Goal: Information Seeking & Learning: Learn about a topic

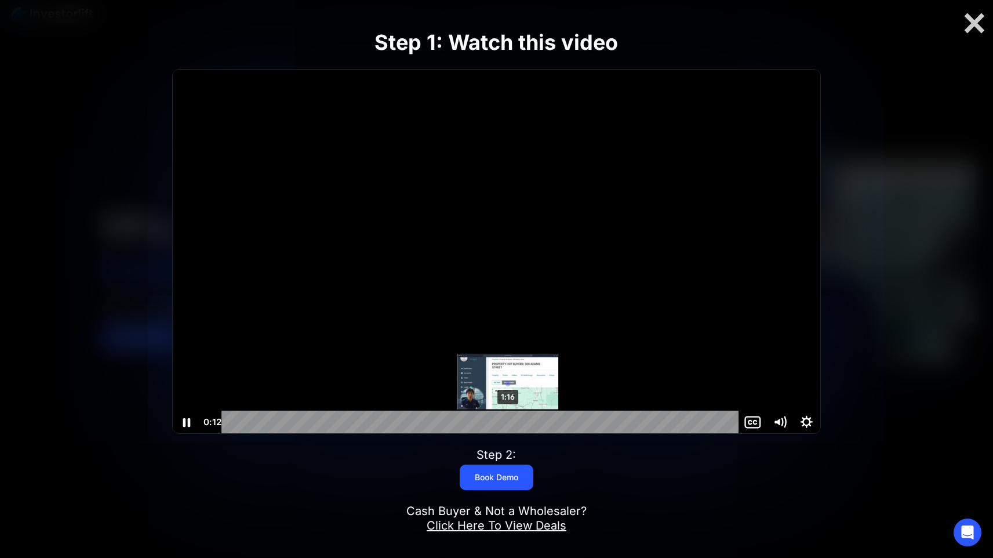
scroll to position [1, 0]
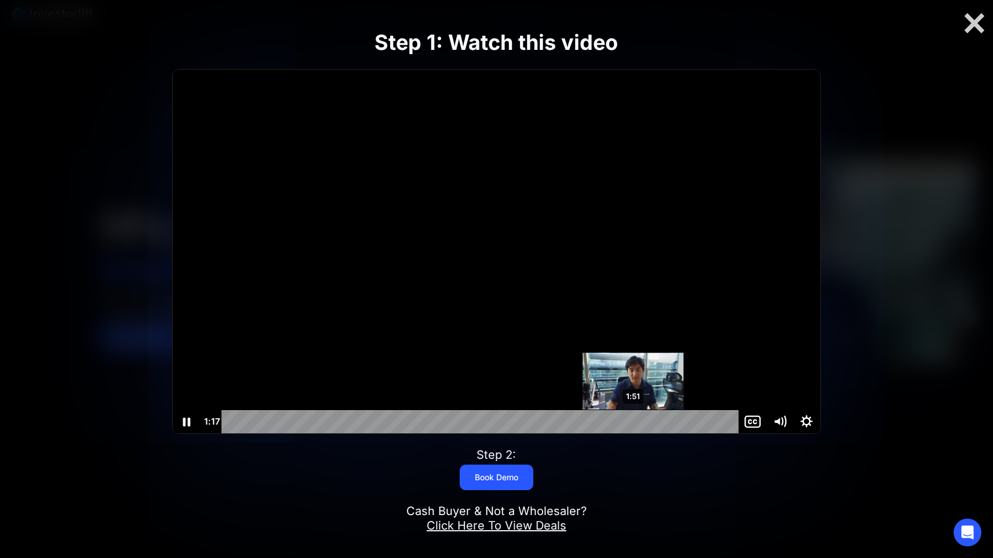
click at [634, 419] on div "1:51" at bounding box center [481, 421] width 501 height 23
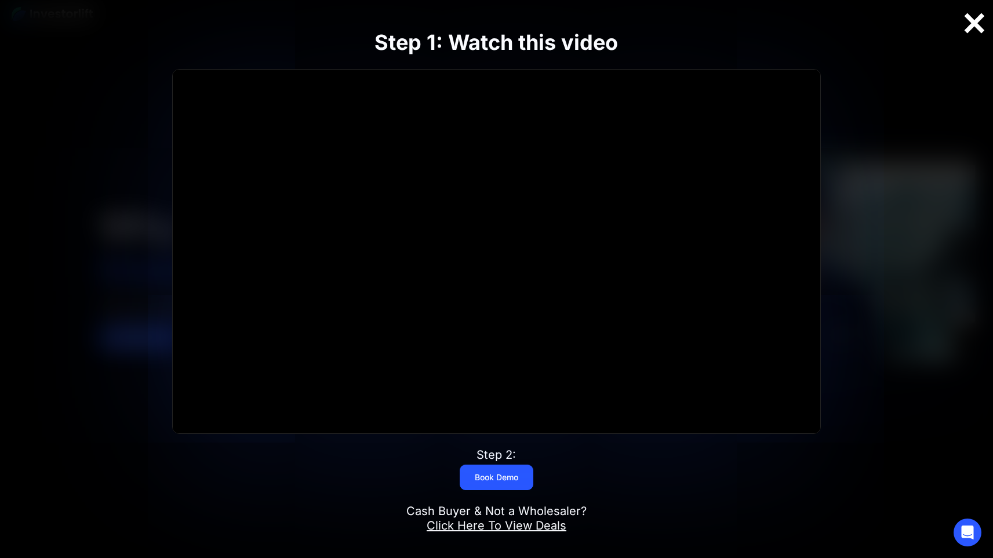
click at [976, 26] on div at bounding box center [974, 23] width 37 height 24
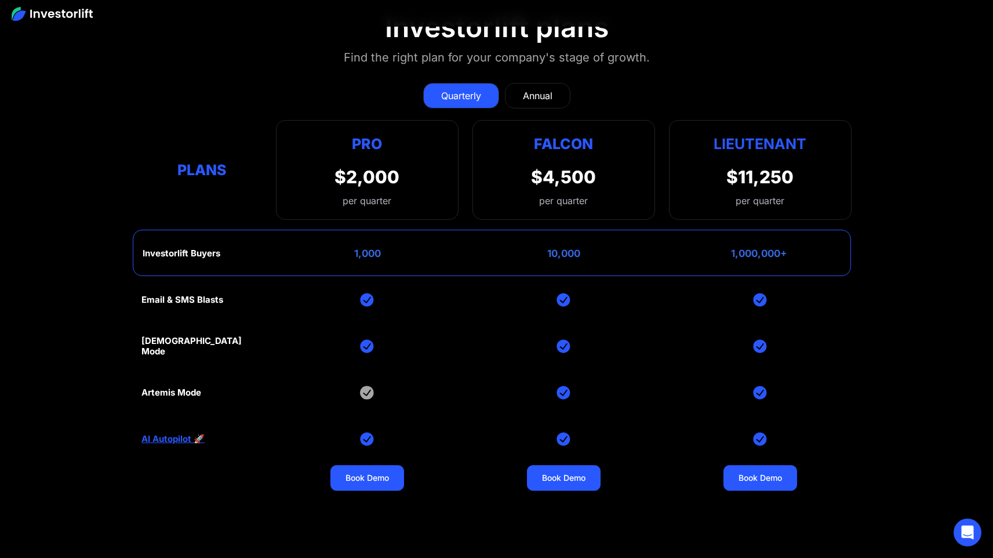
scroll to position [5020, 0]
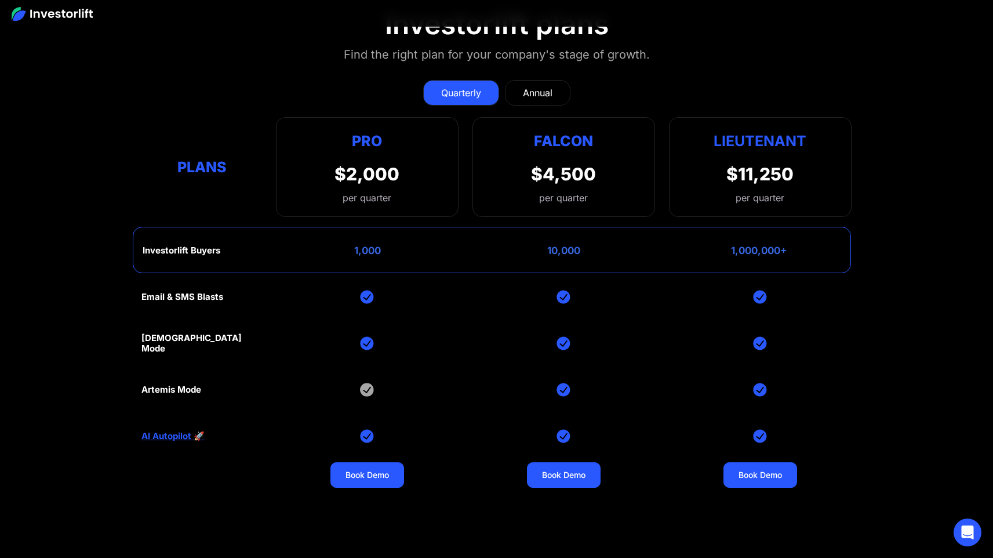
click at [535, 86] on div "Annual" at bounding box center [538, 93] width 30 height 14
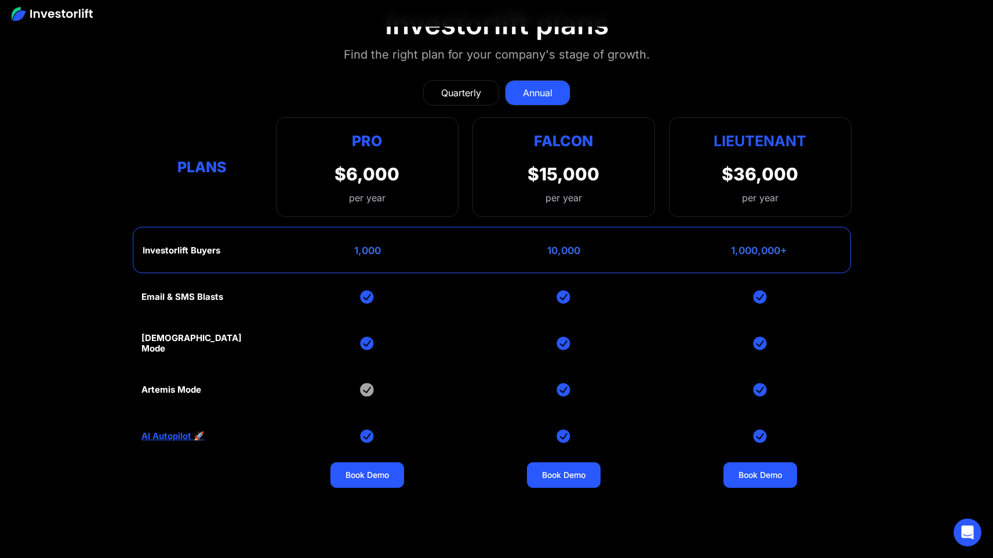
click at [475, 91] on div "Quarterly" at bounding box center [461, 93] width 40 height 14
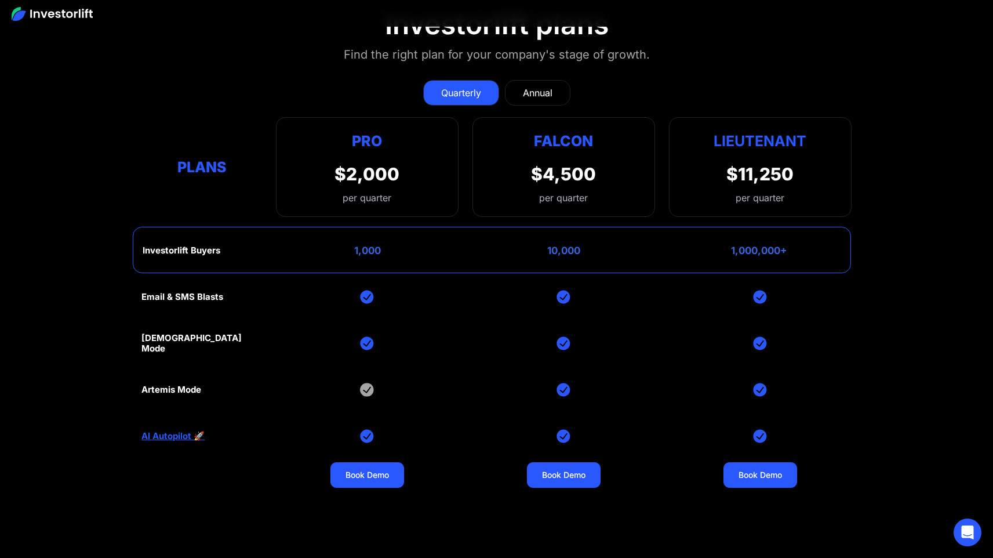
click at [528, 90] on div "Annual" at bounding box center [538, 93] width 30 height 14
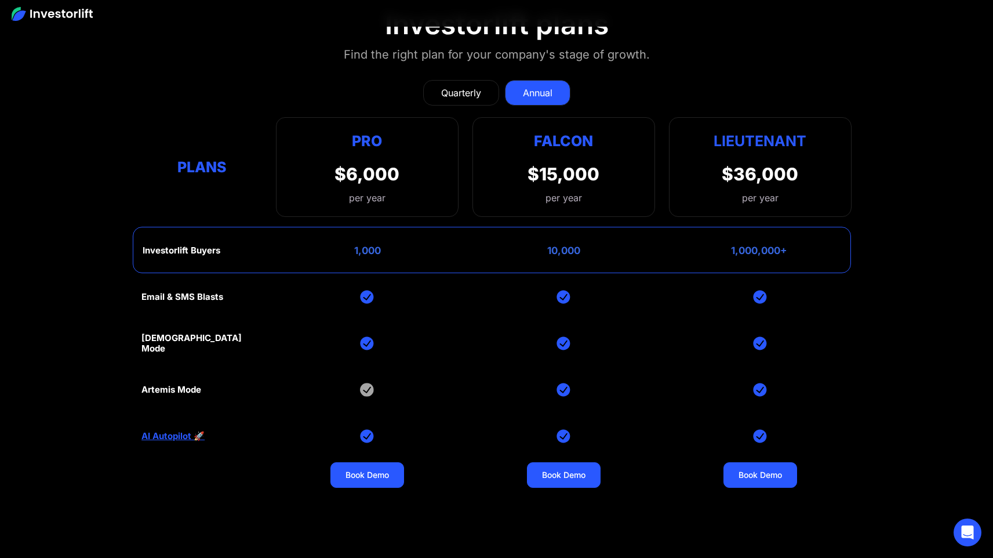
click at [177, 438] on div "Email & SMS Blasts God Mode Artemis Mode AI Autopilot 🚀 Book Demo Book Demo Boo…" at bounding box center [496, 436] width 710 height 325
click at [179, 435] on link "AI Autopilot 🚀" at bounding box center [172, 436] width 63 height 10
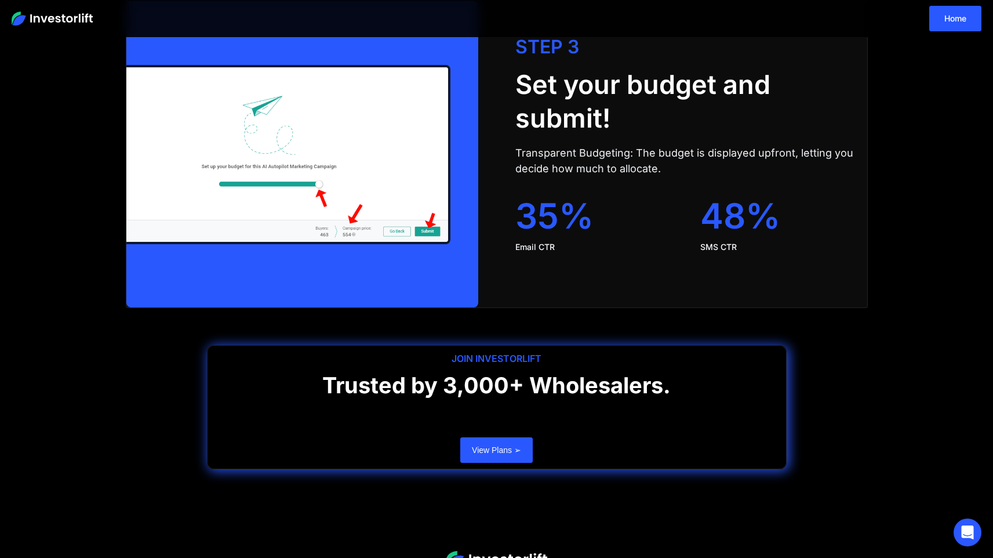
scroll to position [2194, 0]
